Goal: Communication & Community: Share content

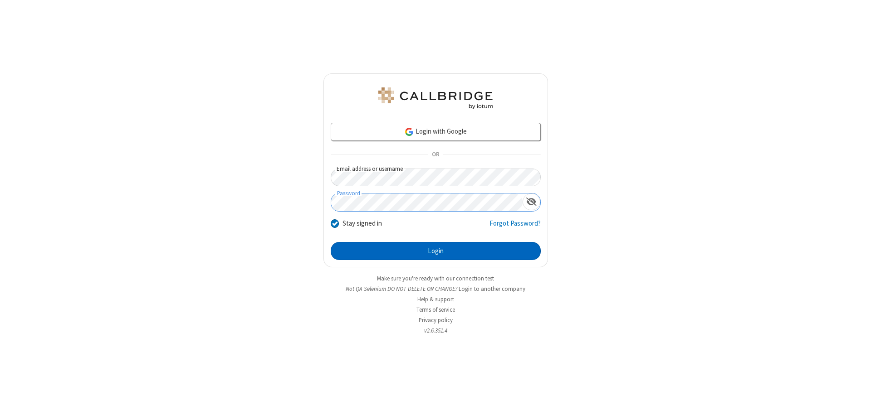
click at [435, 251] on button "Login" at bounding box center [436, 251] width 210 height 18
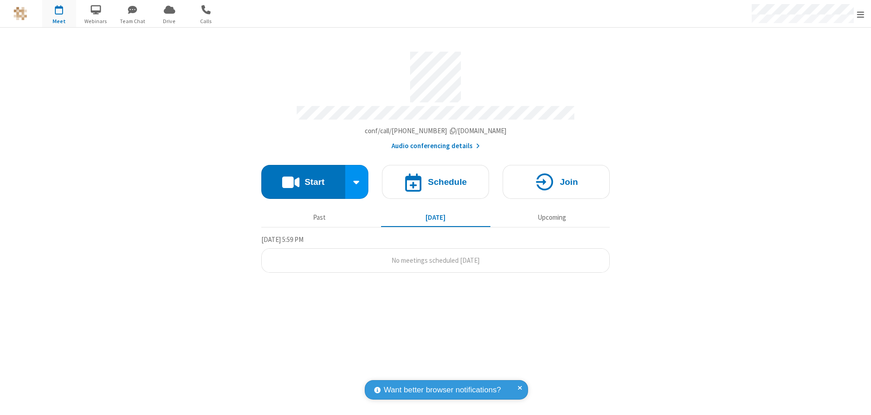
click at [303, 178] on button "Start" at bounding box center [303, 182] width 84 height 34
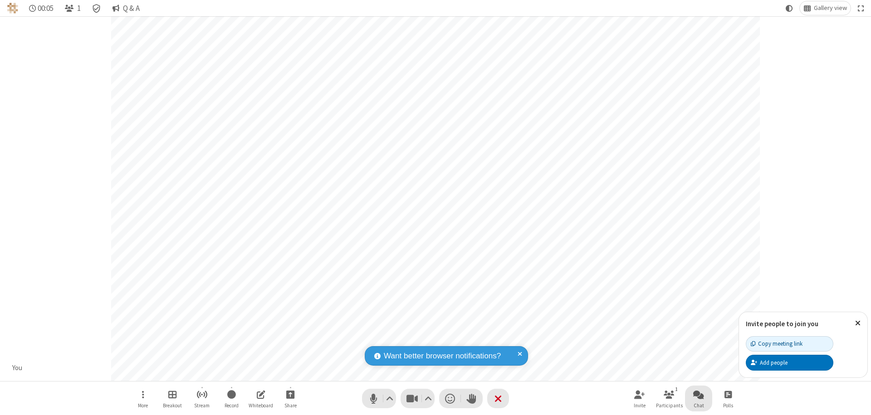
click at [698, 394] on span "Open chat" at bounding box center [698, 394] width 11 height 11
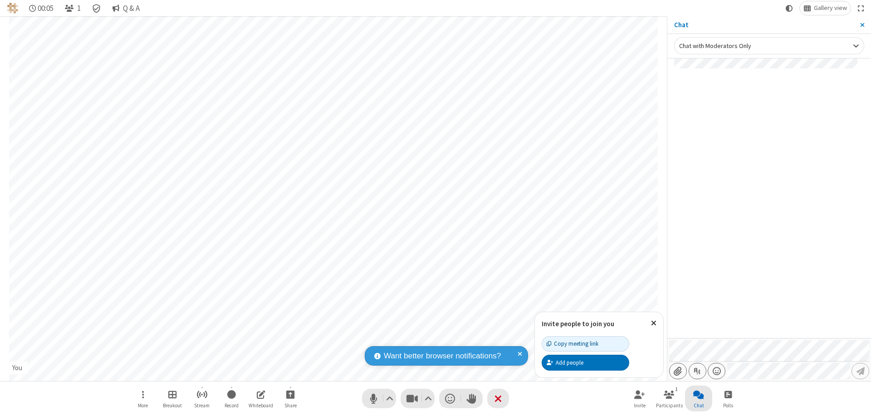
type input "C:\fakepath\doc_test.docx"
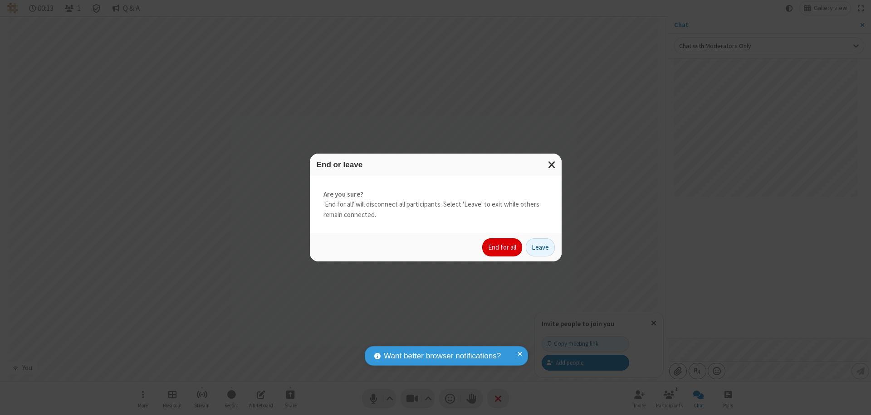
click at [502, 248] on button "End for all" at bounding box center [502, 248] width 40 height 18
